Goal: Task Accomplishment & Management: Use online tool/utility

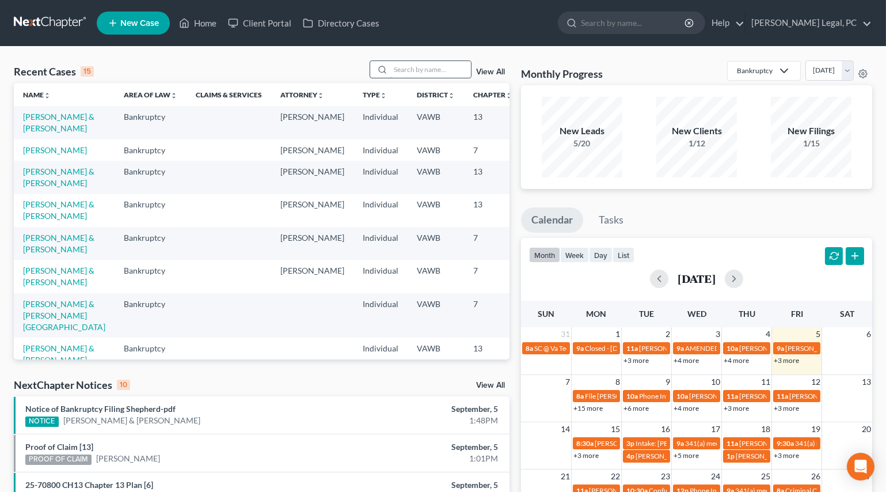
click at [412, 73] on input "search" at bounding box center [430, 69] width 81 height 17
type input "[PERSON_NAME]"
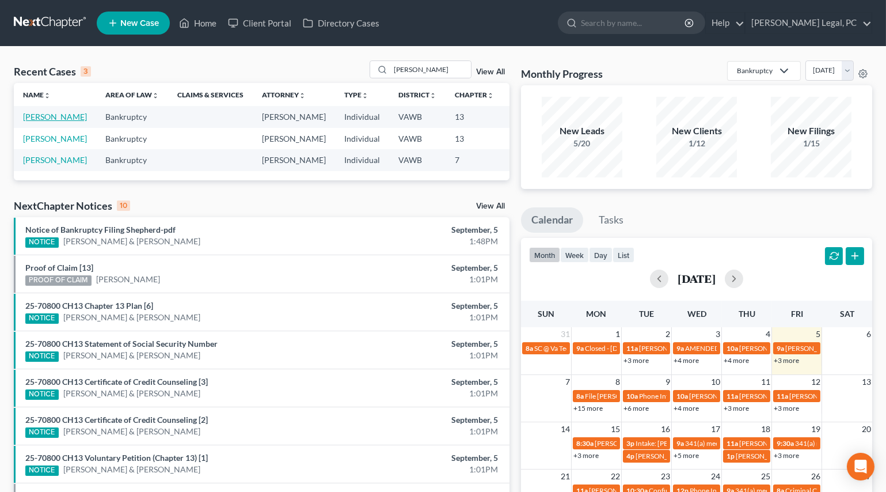
click at [28, 119] on link "[PERSON_NAME]" at bounding box center [55, 117] width 64 height 10
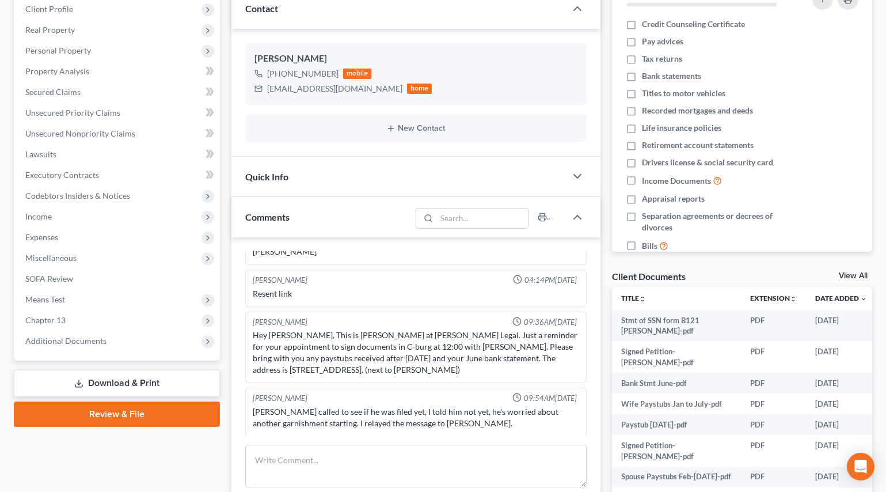
scroll to position [261, 0]
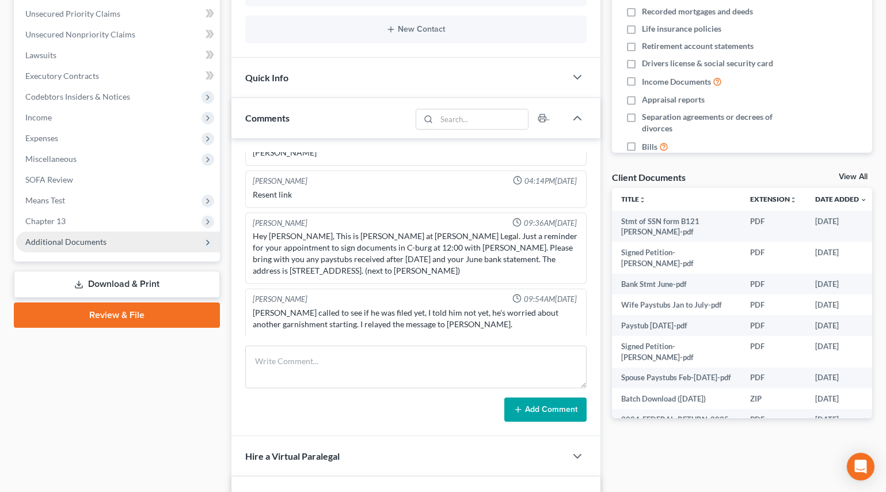
click at [45, 238] on span "Additional Documents" at bounding box center [65, 242] width 81 height 10
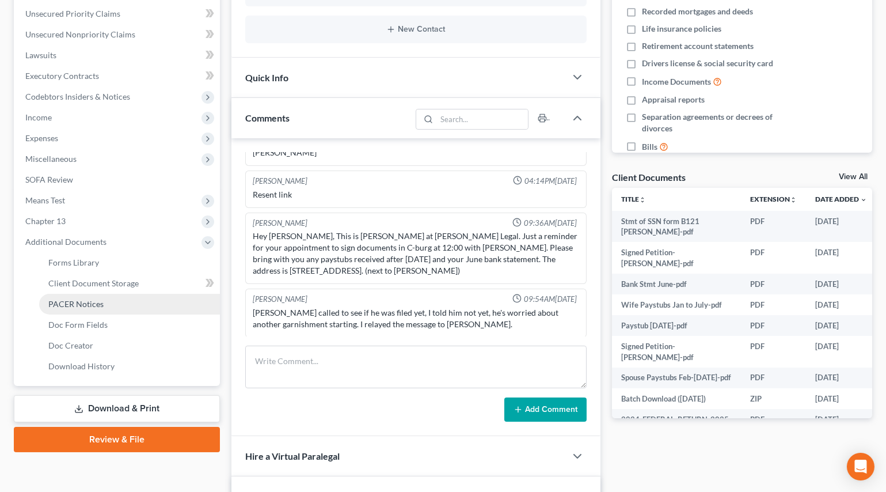
click at [65, 304] on span "PACER Notices" at bounding box center [75, 304] width 55 height 10
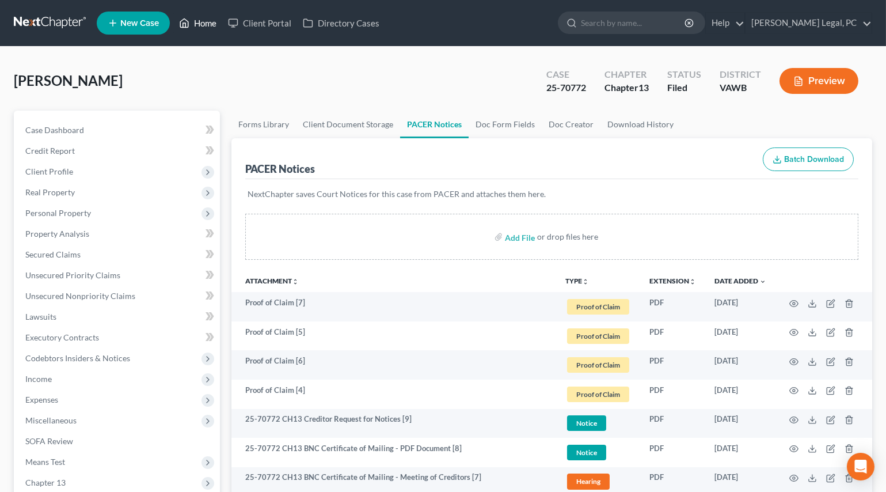
drag, startPoint x: 197, startPoint y: 17, endPoint x: 158, endPoint y: 0, distance: 42.8
click at [197, 17] on link "Home" at bounding box center [197, 23] width 49 height 21
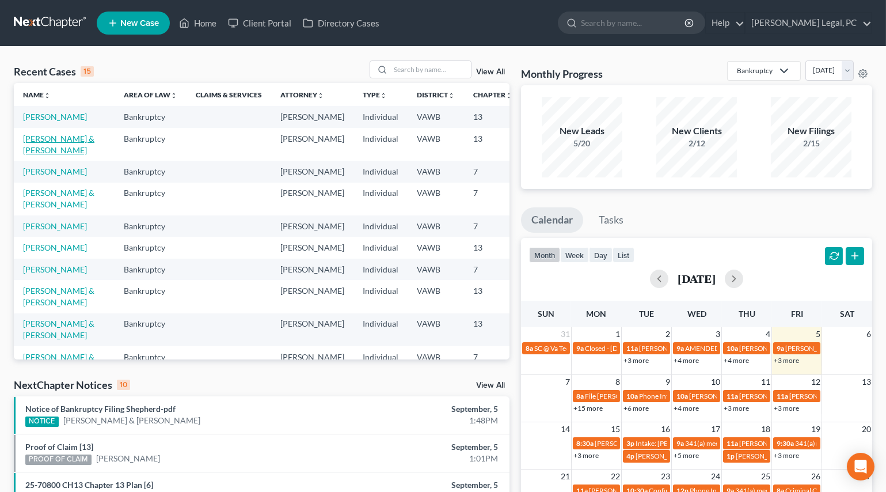
click at [43, 147] on link "[PERSON_NAME] & [PERSON_NAME]" at bounding box center [58, 144] width 71 height 21
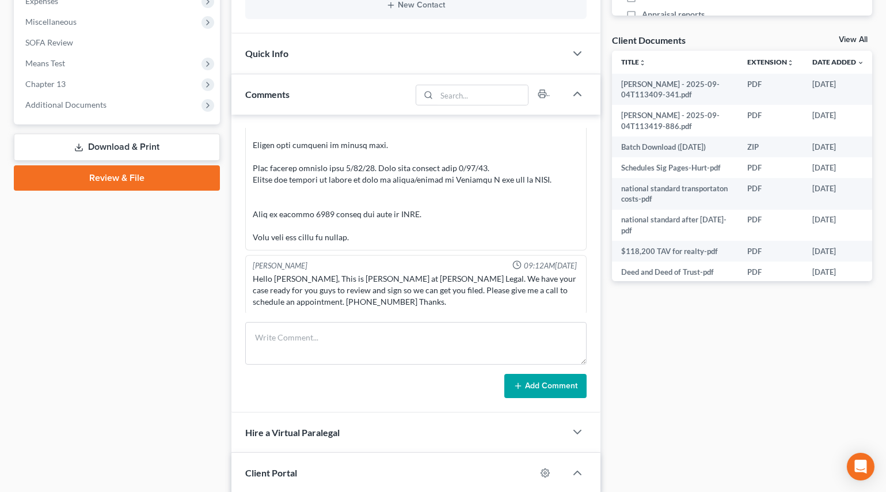
scroll to position [292, 0]
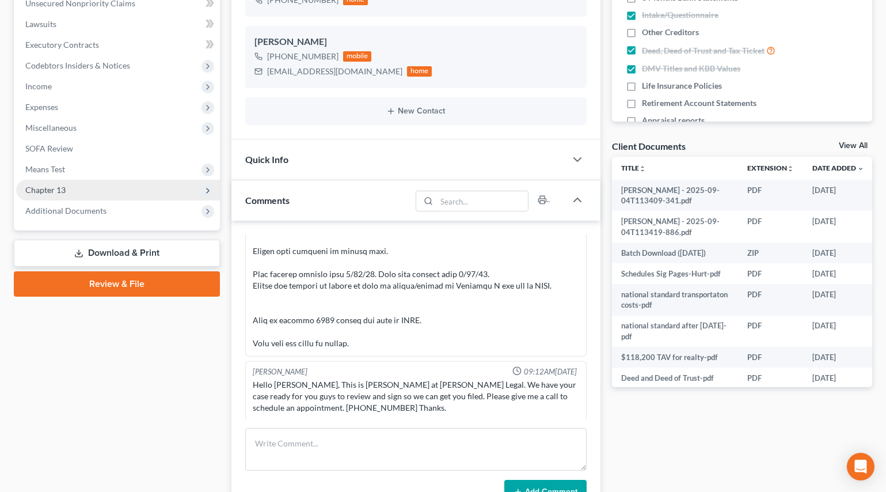
click at [58, 193] on span "Chapter 13" at bounding box center [45, 190] width 40 height 10
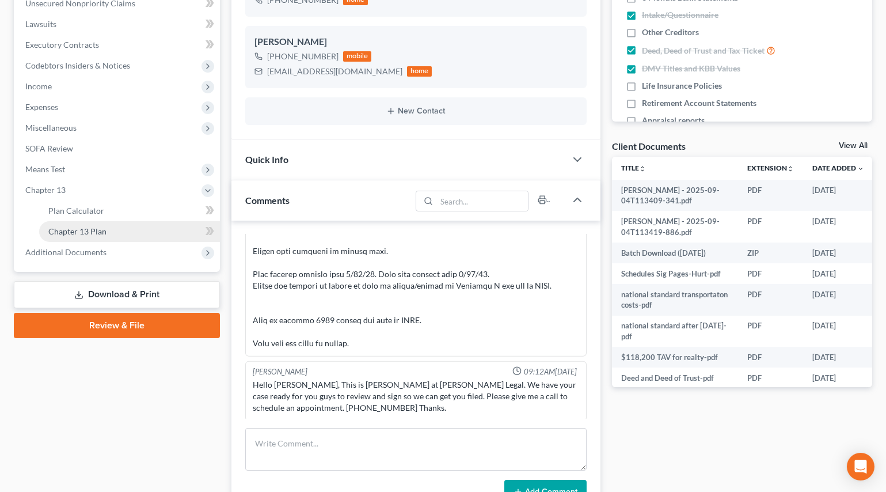
click at [75, 222] on link "Chapter 13 Plan" at bounding box center [129, 231] width 181 height 21
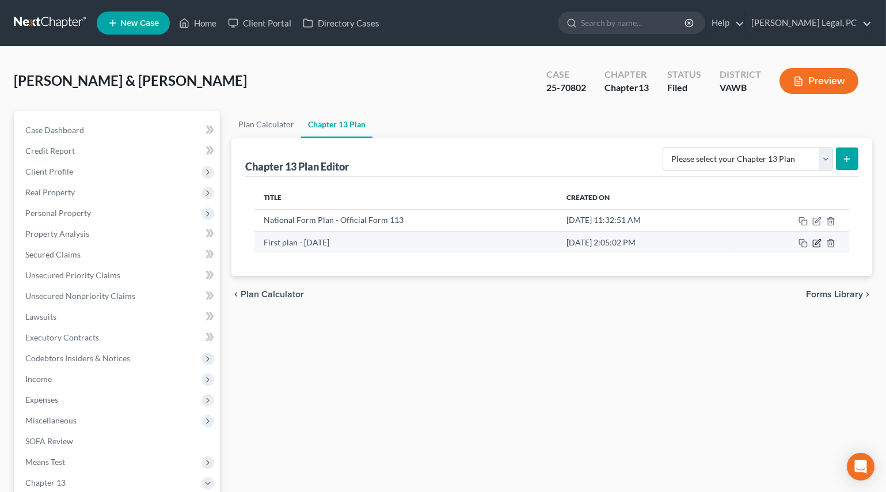
click at [816, 242] on icon "button" at bounding box center [816, 242] width 9 height 9
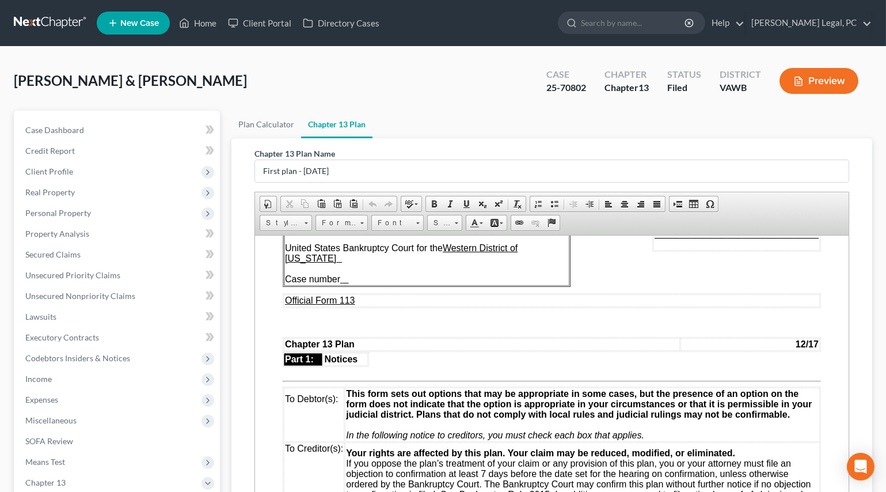
scroll to position [52, 0]
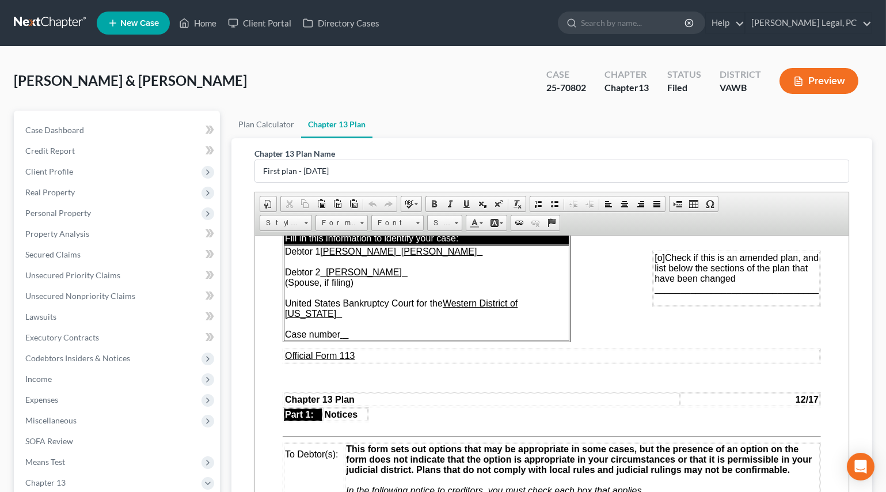
click at [364, 331] on td "Debtor 1 [PERSON_NAME] [PERSON_NAME] Debtor 2 [PERSON_NAME] (Spouse, if filing)…" at bounding box center [426, 293] width 286 height 96
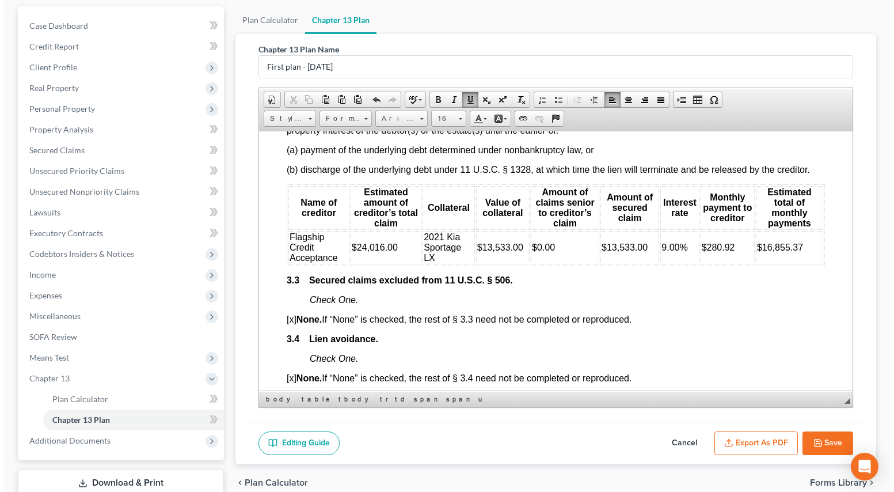
scroll to position [1570, 0]
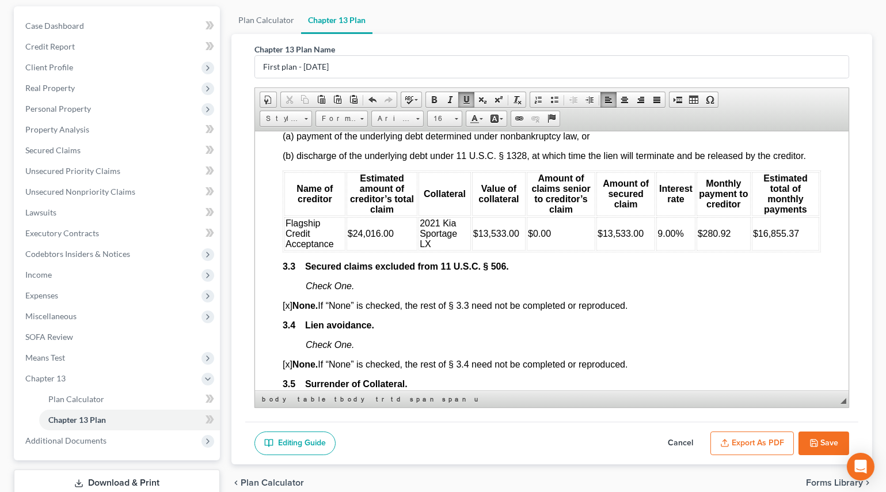
click at [738, 434] on button "Export as PDF" at bounding box center [751, 443] width 83 height 24
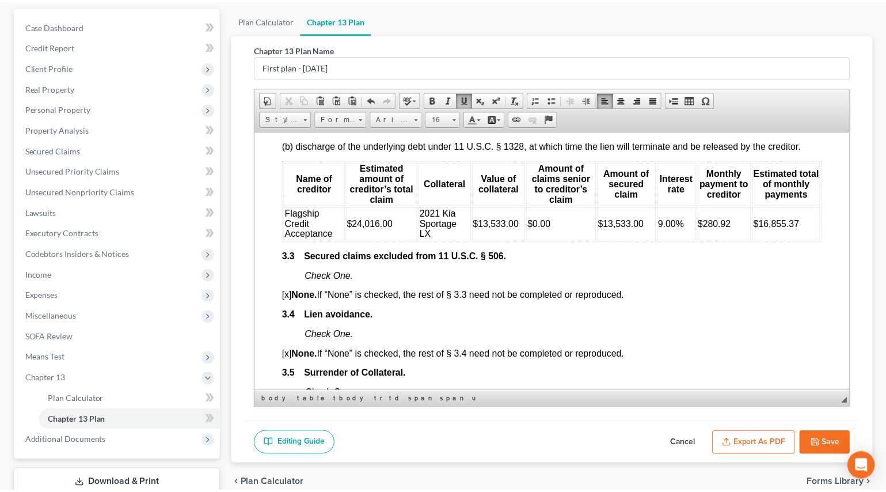
scroll to position [1559, 0]
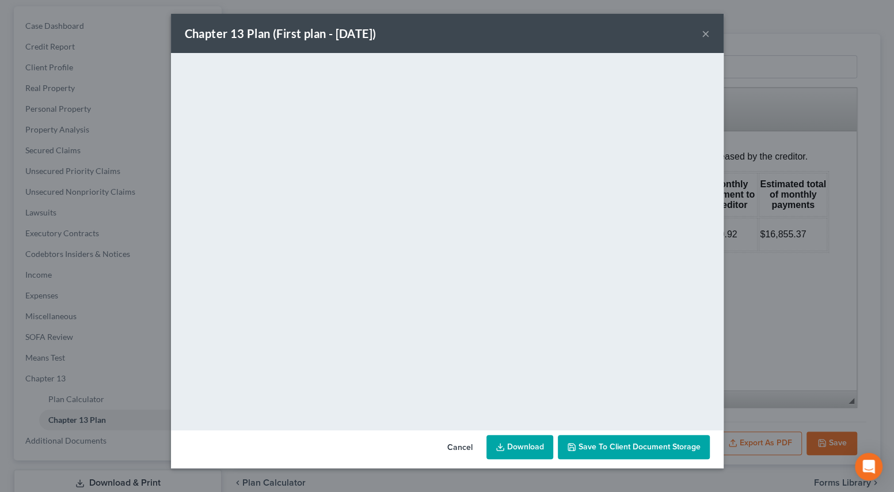
click at [706, 37] on button "×" at bounding box center [706, 33] width 8 height 14
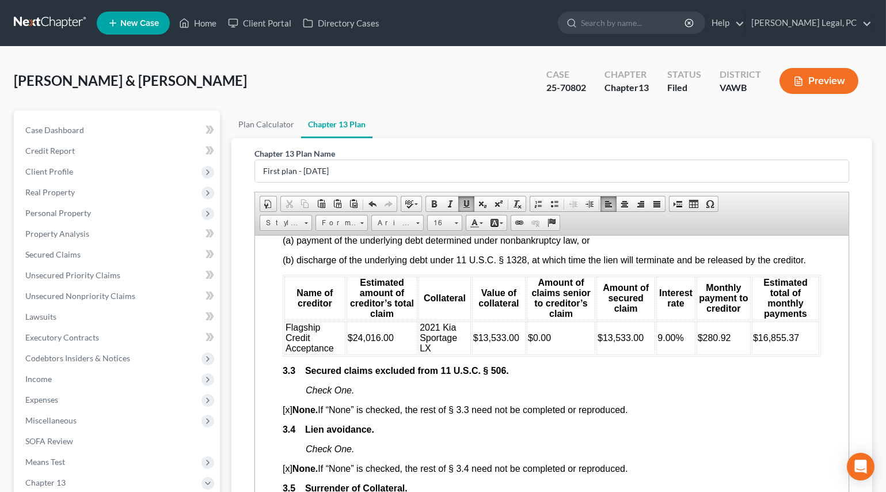
scroll to position [0, 0]
click at [201, 21] on link "Home" at bounding box center [197, 23] width 49 height 21
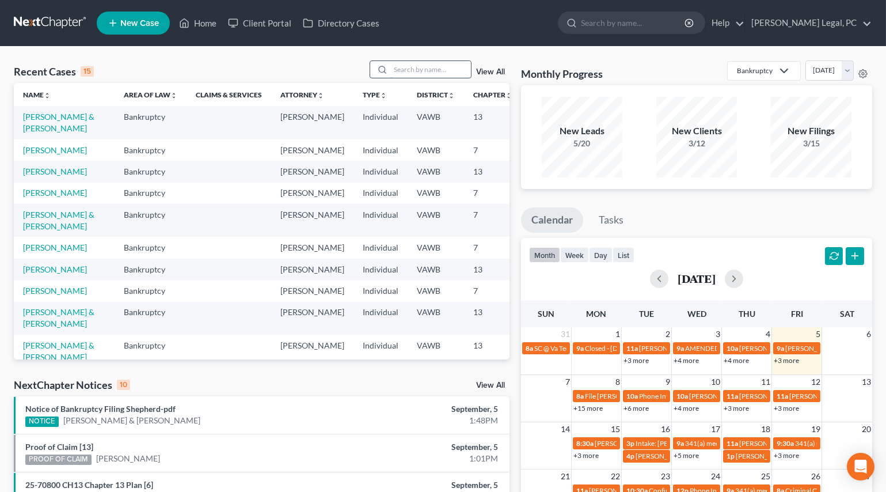
click at [403, 70] on input "search" at bounding box center [430, 69] width 81 height 17
type input "[PERSON_NAME]"
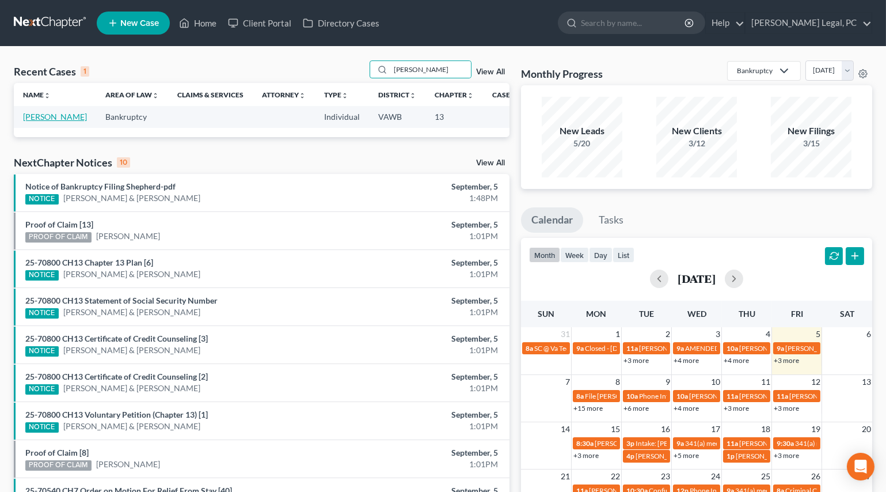
click at [39, 118] on link "[PERSON_NAME]" at bounding box center [55, 117] width 64 height 10
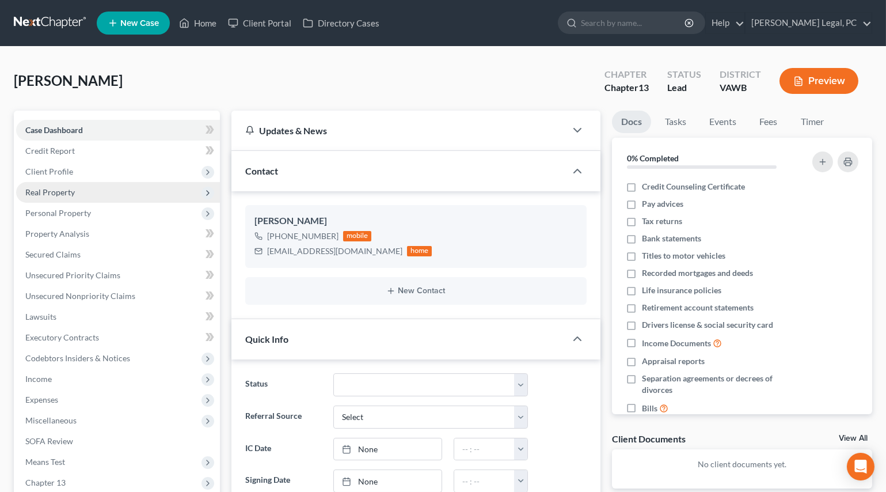
scroll to position [314, 0]
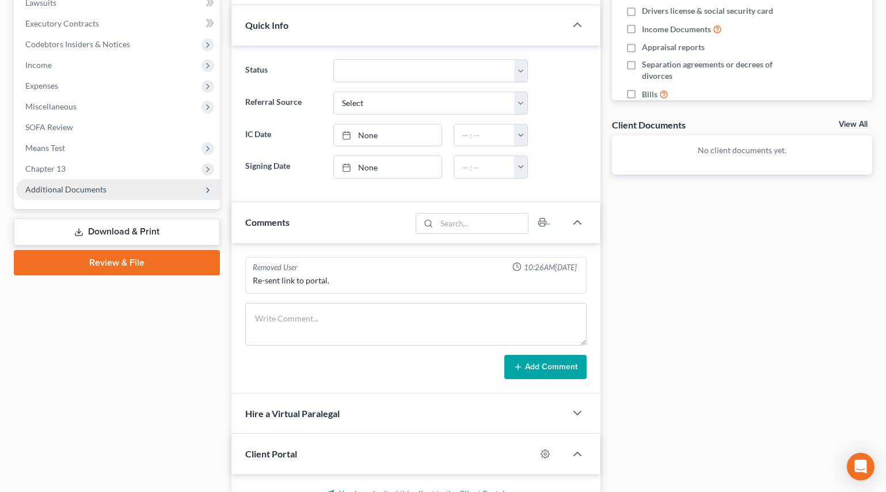
click at [52, 185] on span "Additional Documents" at bounding box center [65, 189] width 81 height 10
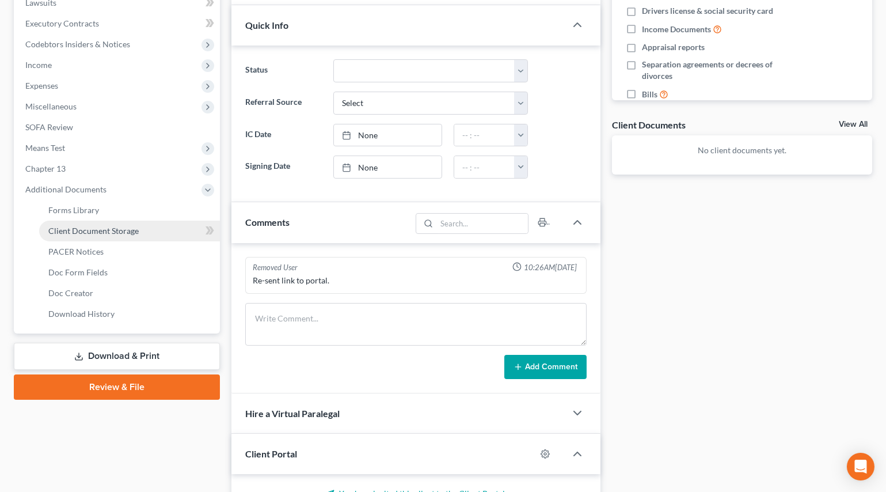
click at [81, 231] on span "Client Document Storage" at bounding box center [93, 231] width 90 height 10
